Goal: Task Accomplishment & Management: Complete application form

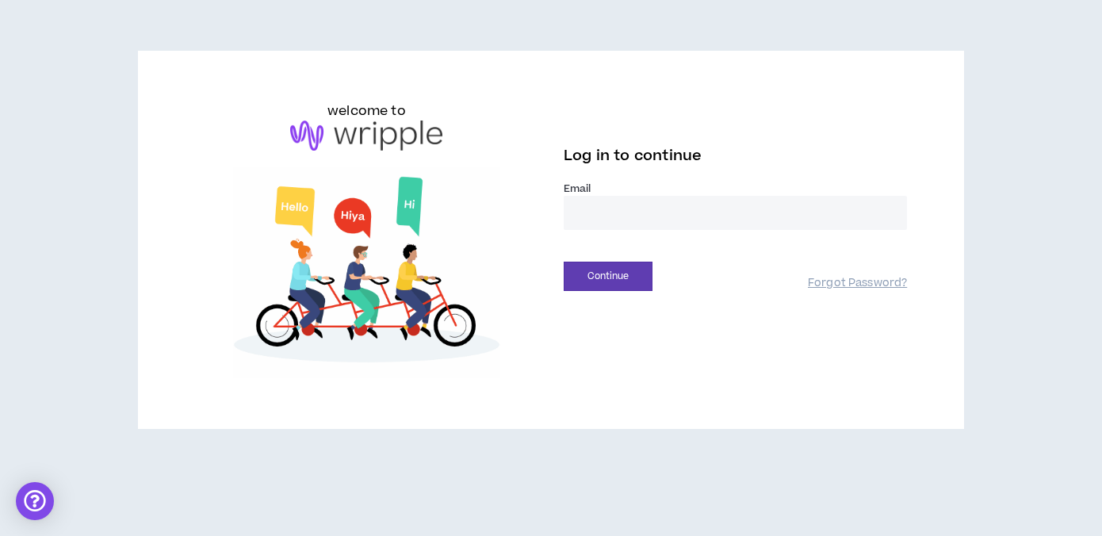
click at [651, 200] on input "email" at bounding box center [735, 213] width 343 height 34
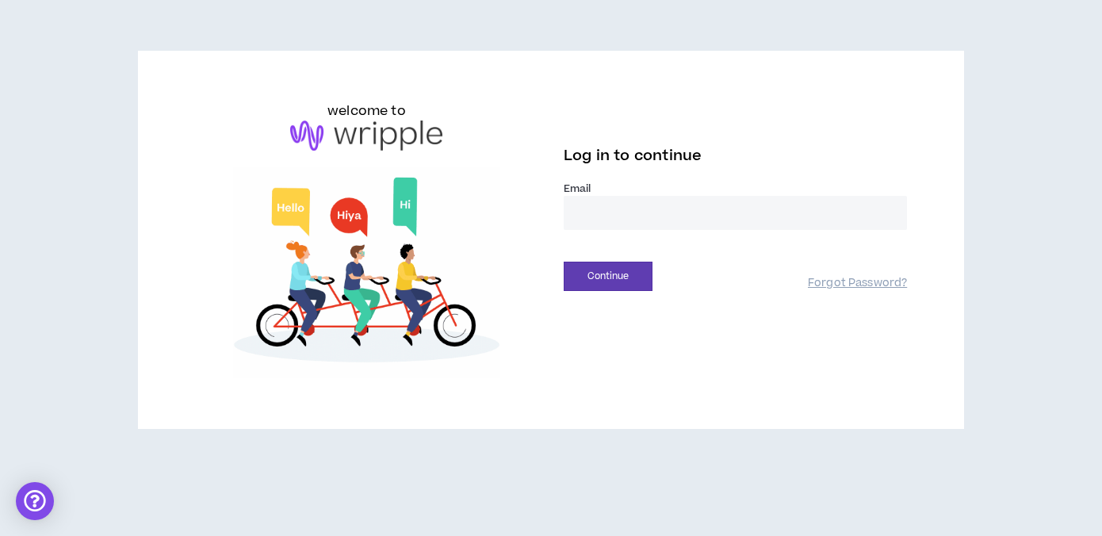
type input "**********"
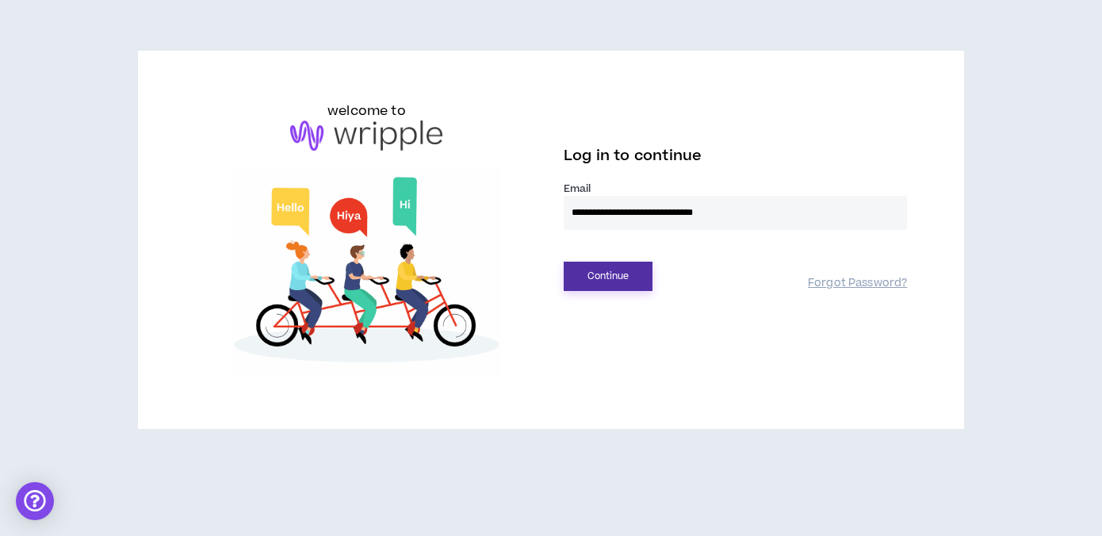
click at [622, 280] on button "Continue" at bounding box center [608, 276] width 89 height 29
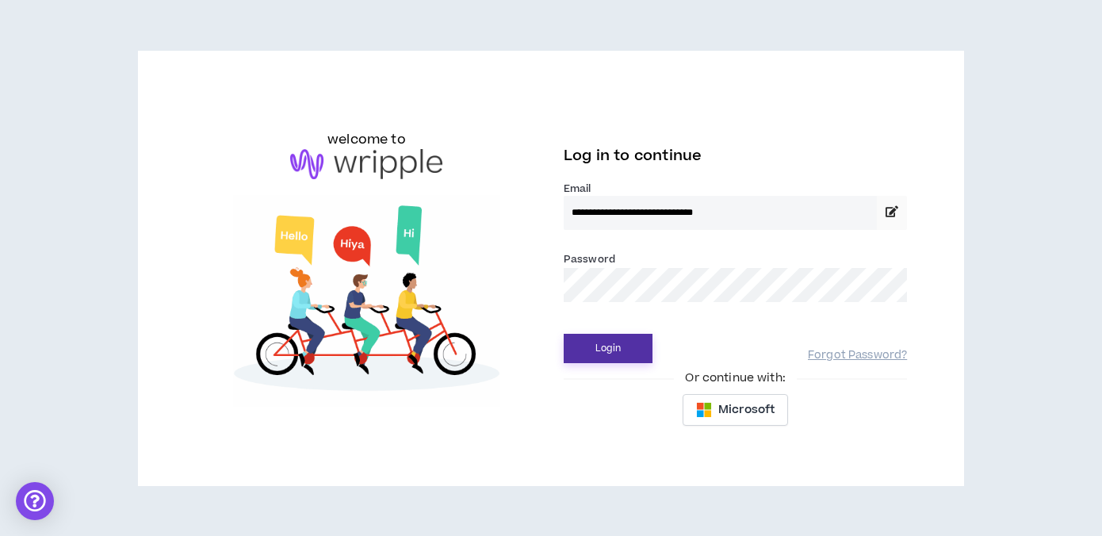
click at [626, 350] on button "Login" at bounding box center [608, 348] width 89 height 29
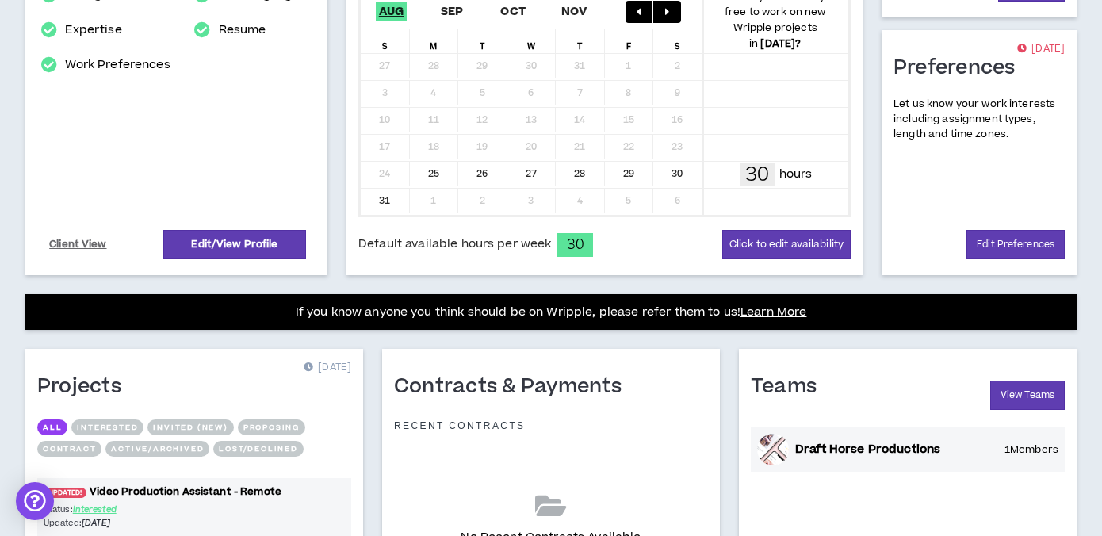
scroll to position [574, 0]
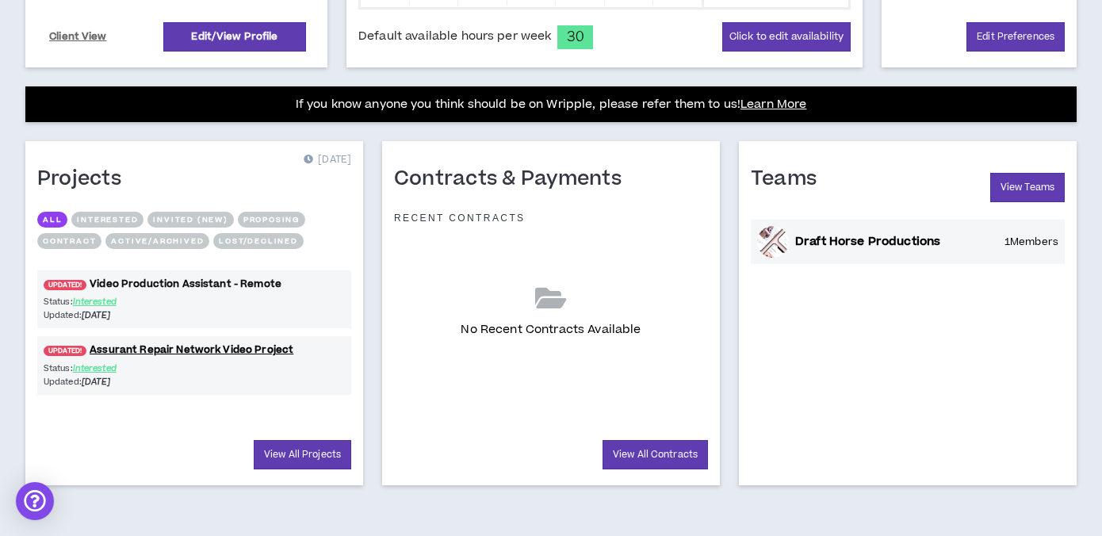
click at [258, 287] on link "UPDATED! Video Production Assistant - Remote" at bounding box center [194, 284] width 314 height 15
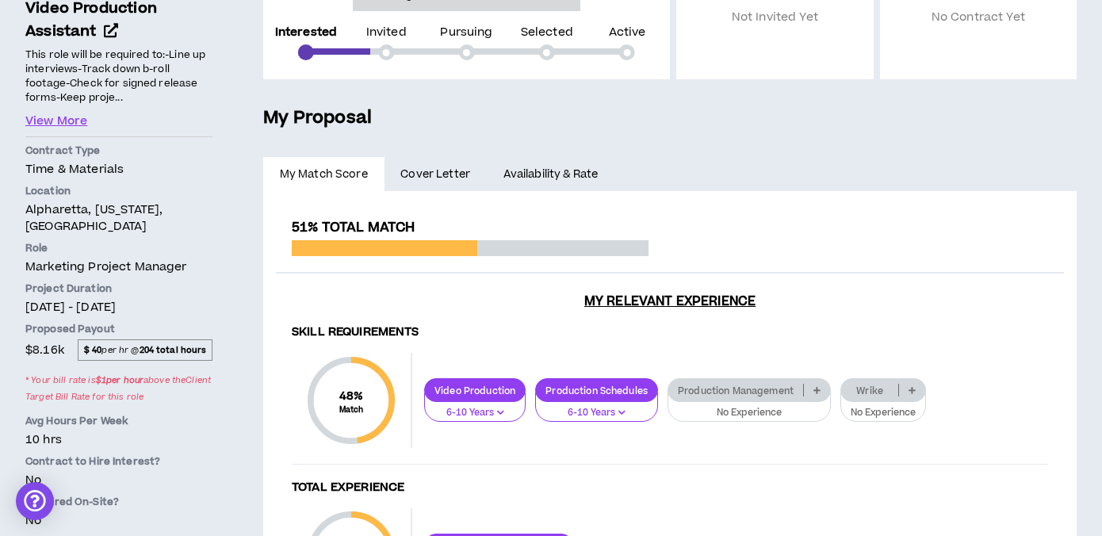
scroll to position [256, 0]
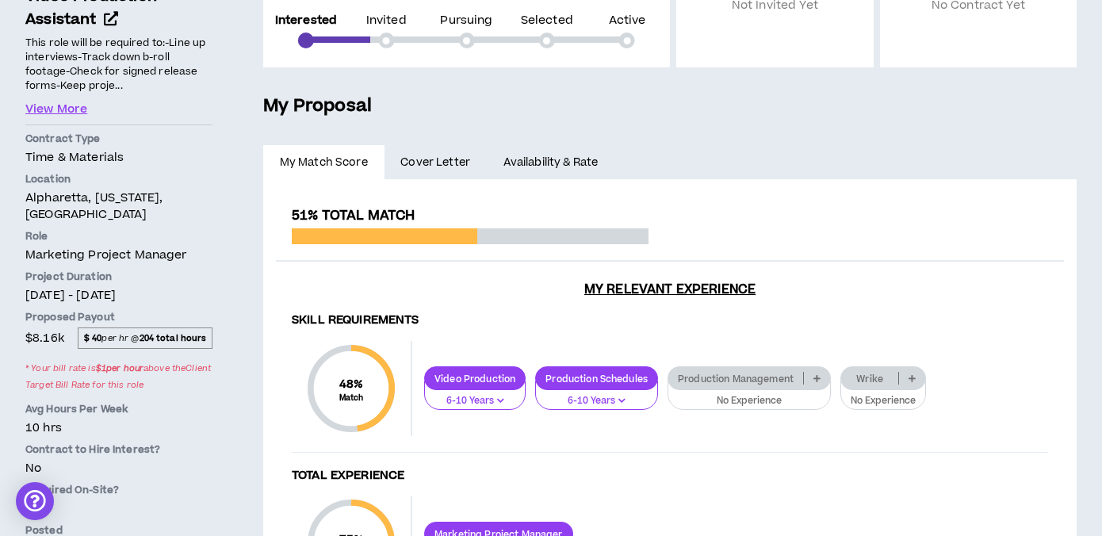
click at [485, 188] on div "**********" at bounding box center [670, 492] width 814 height 626
click at [453, 167] on span "Cover Letter" at bounding box center [435, 162] width 70 height 17
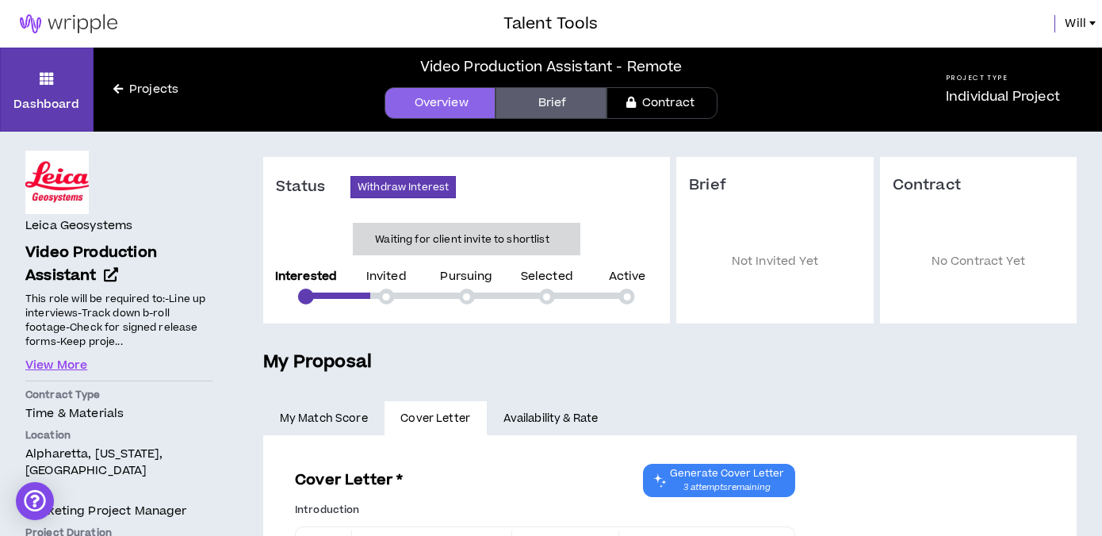
click at [138, 86] on link "Projects" at bounding box center [146, 89] width 105 height 17
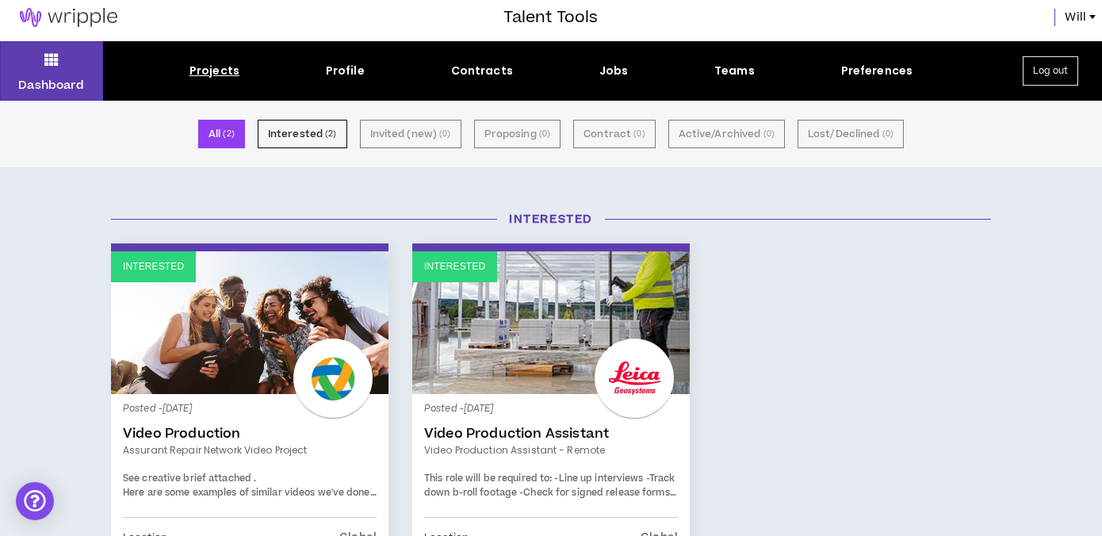
scroll to position [9, 0]
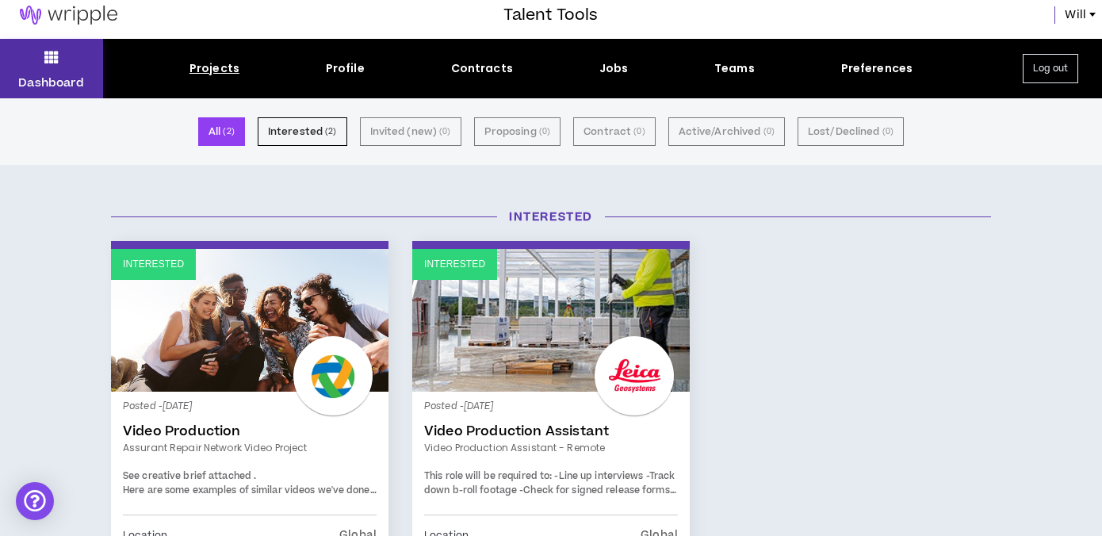
click at [61, 70] on button "Dashboard" at bounding box center [51, 68] width 103 height 59
